Goal: Task Accomplishment & Management: Use online tool/utility

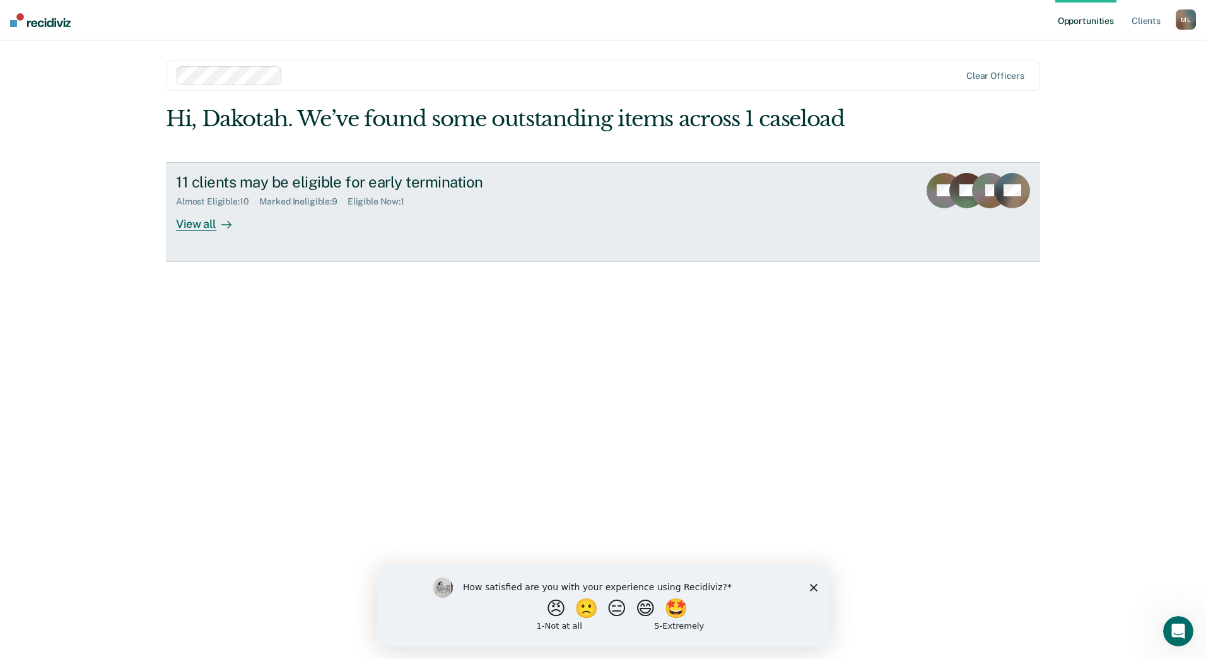
click at [203, 224] on div "View all" at bounding box center [211, 218] width 71 height 25
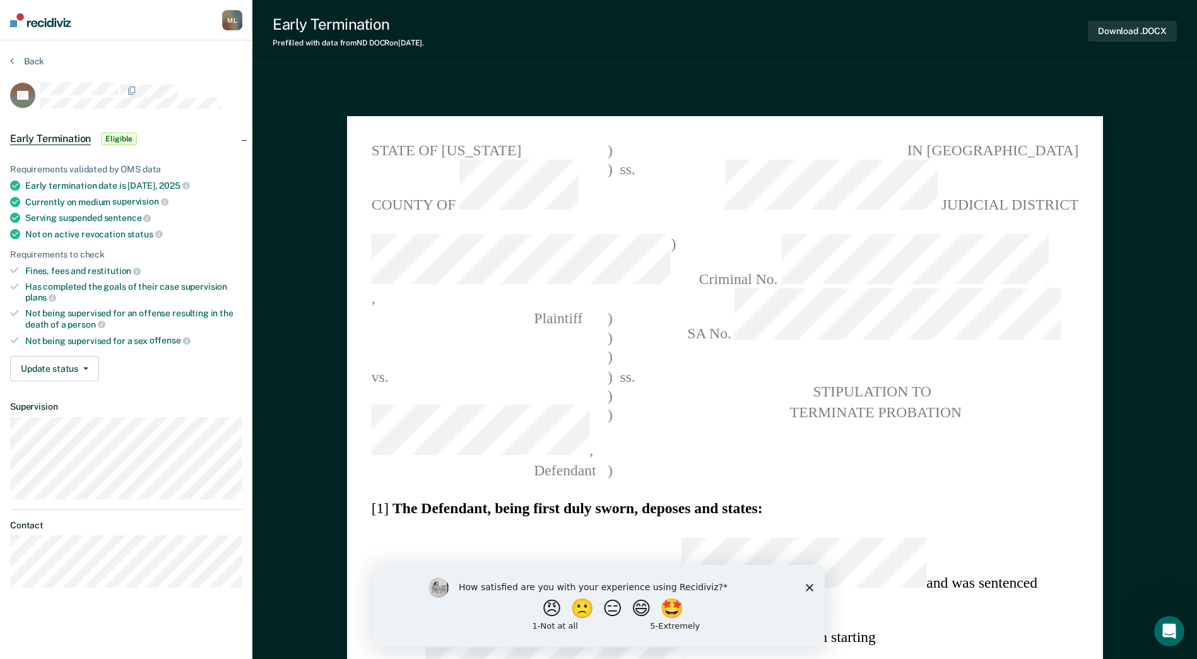
type textarea "x"
click at [20, 59] on button "Back" at bounding box center [27, 61] width 34 height 11
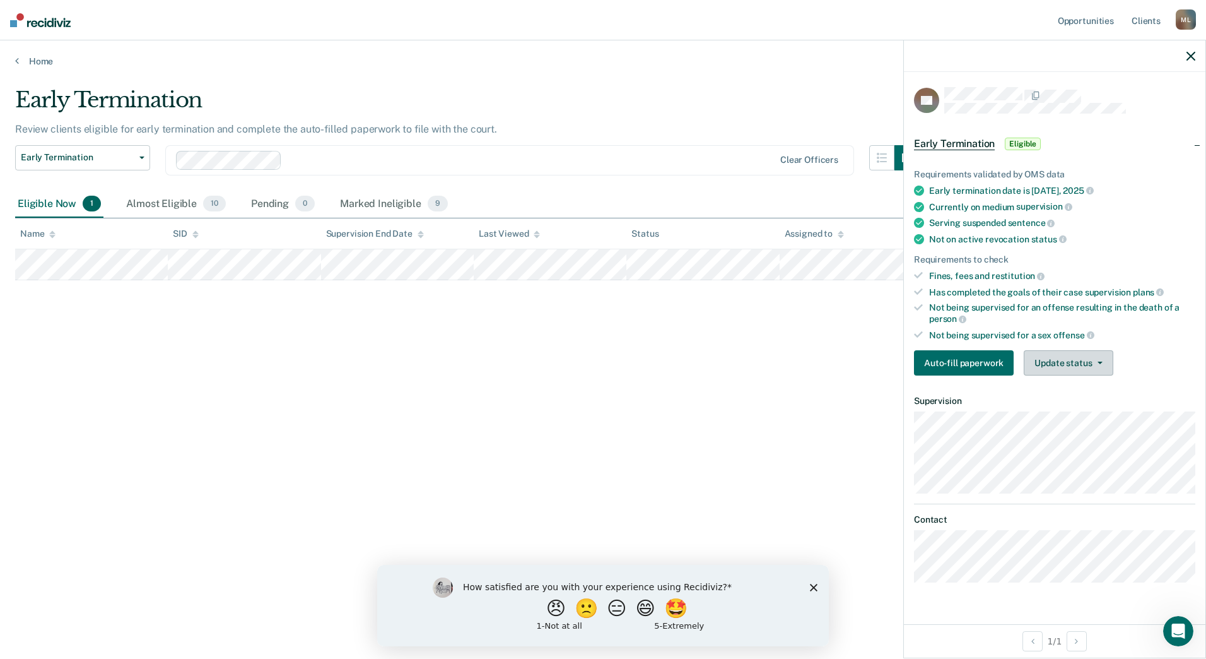
click at [1089, 360] on button "Update status" at bounding box center [1068, 362] width 89 height 25
click at [1074, 408] on button "Mark Ineligible" at bounding box center [1085, 413] width 122 height 20
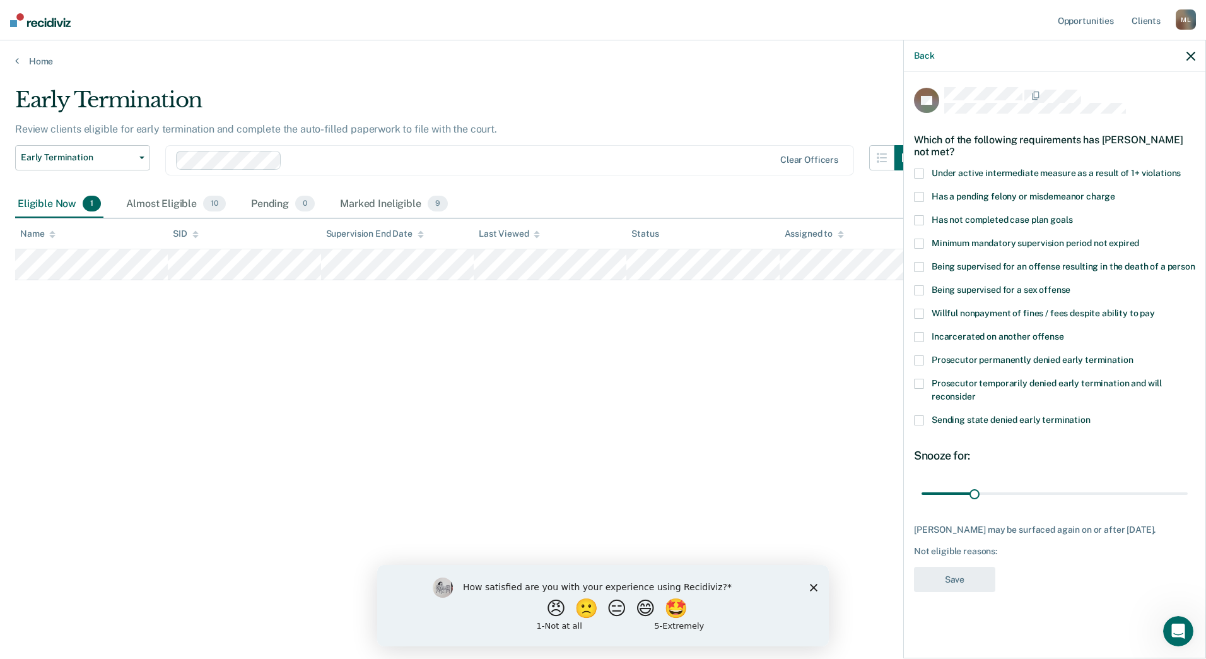
click at [914, 232] on div "Has not completed case plan goals" at bounding box center [1054, 226] width 281 height 23
click at [915, 220] on span at bounding box center [919, 220] width 10 height 10
drag, startPoint x: 1011, startPoint y: 485, endPoint x: 1018, endPoint y: 489, distance: 7.7
click at [1018, 489] on input "range" at bounding box center [1055, 493] width 266 height 22
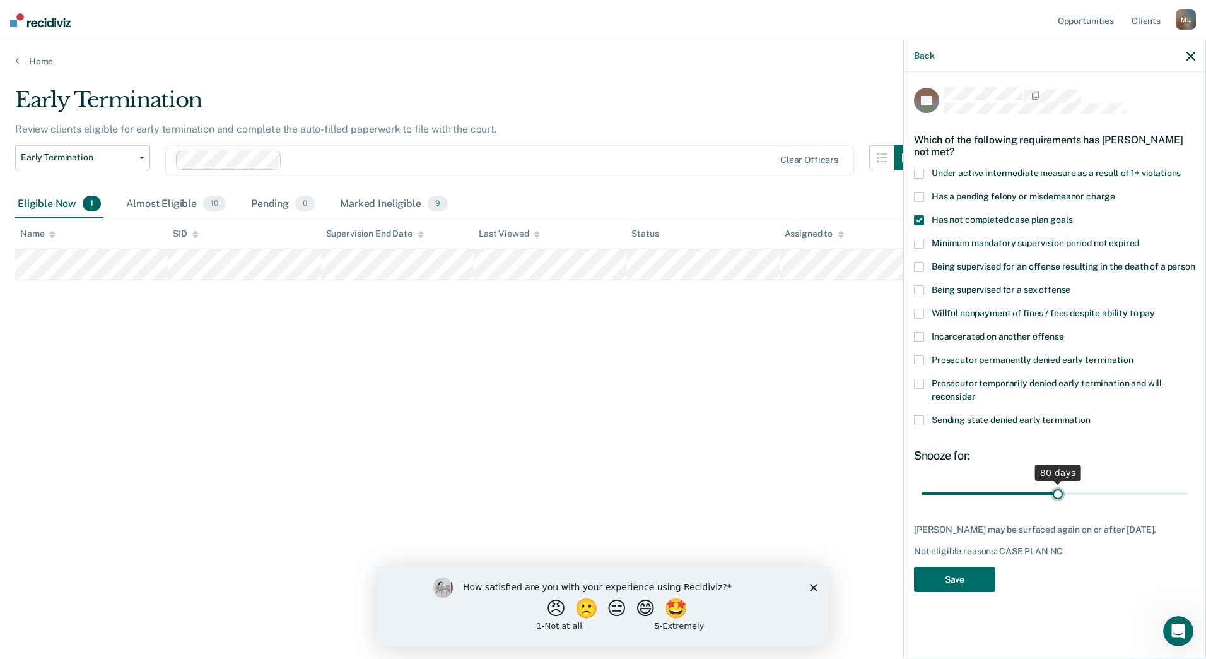
drag, startPoint x: 1021, startPoint y: 490, endPoint x: 1057, endPoint y: 491, distance: 36.6
type input "80"
click at [1057, 491] on input "range" at bounding box center [1055, 493] width 266 height 22
click at [982, 582] on button "Save" at bounding box center [954, 580] width 81 height 26
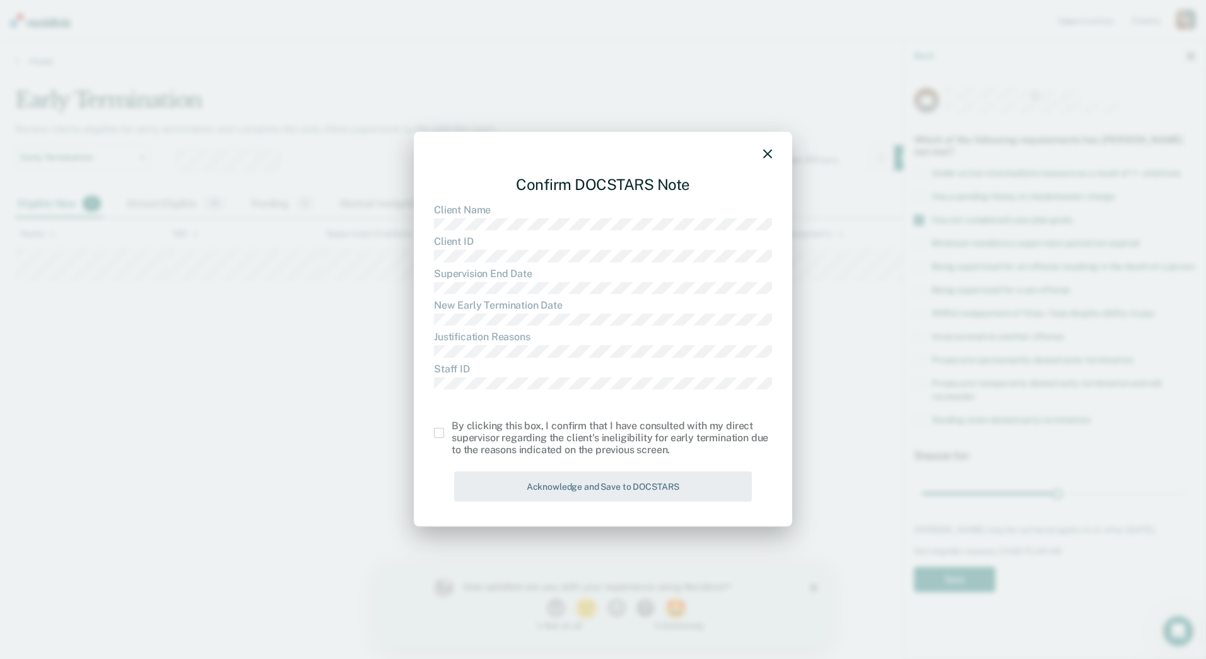
drag, startPoint x: 431, startPoint y: 434, endPoint x: 437, endPoint y: 433, distance: 6.3
click at [432, 434] on div "Confirm DOCSTARS Note Client Name Client ID Supervision End Date New Early Term…" at bounding box center [603, 329] width 379 height 395
drag, startPoint x: 443, startPoint y: 433, endPoint x: 456, endPoint y: 442, distance: 15.0
click at [444, 433] on span at bounding box center [439, 433] width 10 height 10
click at [452, 428] on input "checkbox" at bounding box center [452, 428] width 0 height 0
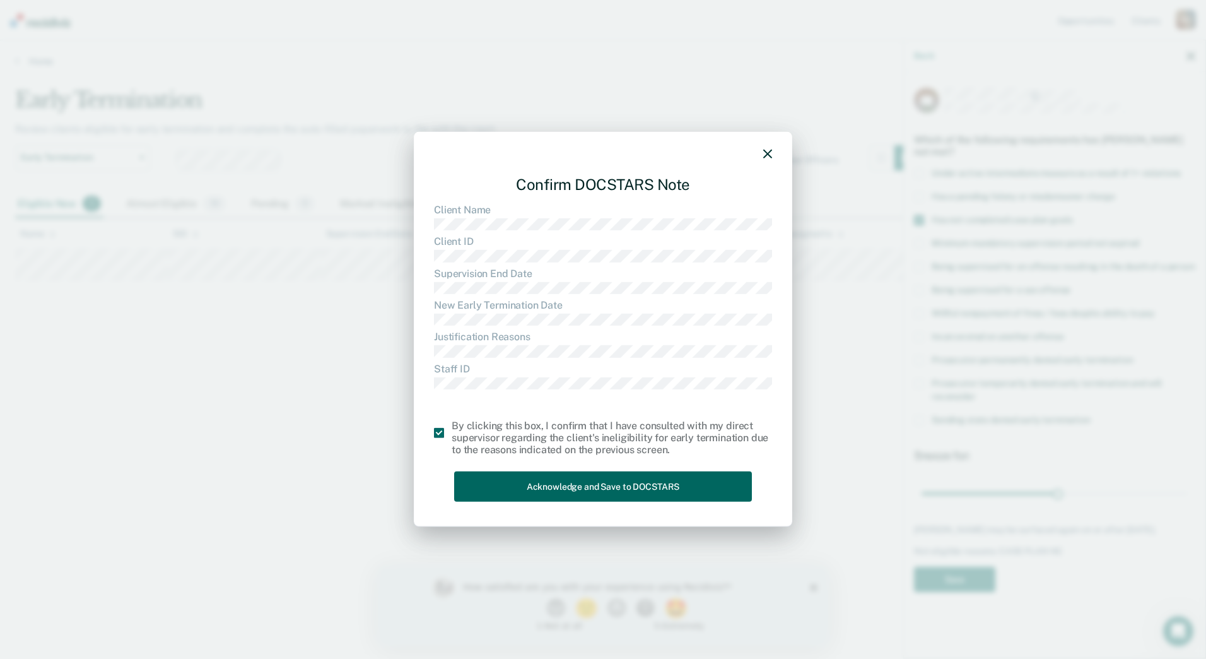
click at [526, 475] on button "Acknowledge and Save to DOCSTARS" at bounding box center [603, 486] width 298 height 31
